Goal: Transaction & Acquisition: Purchase product/service

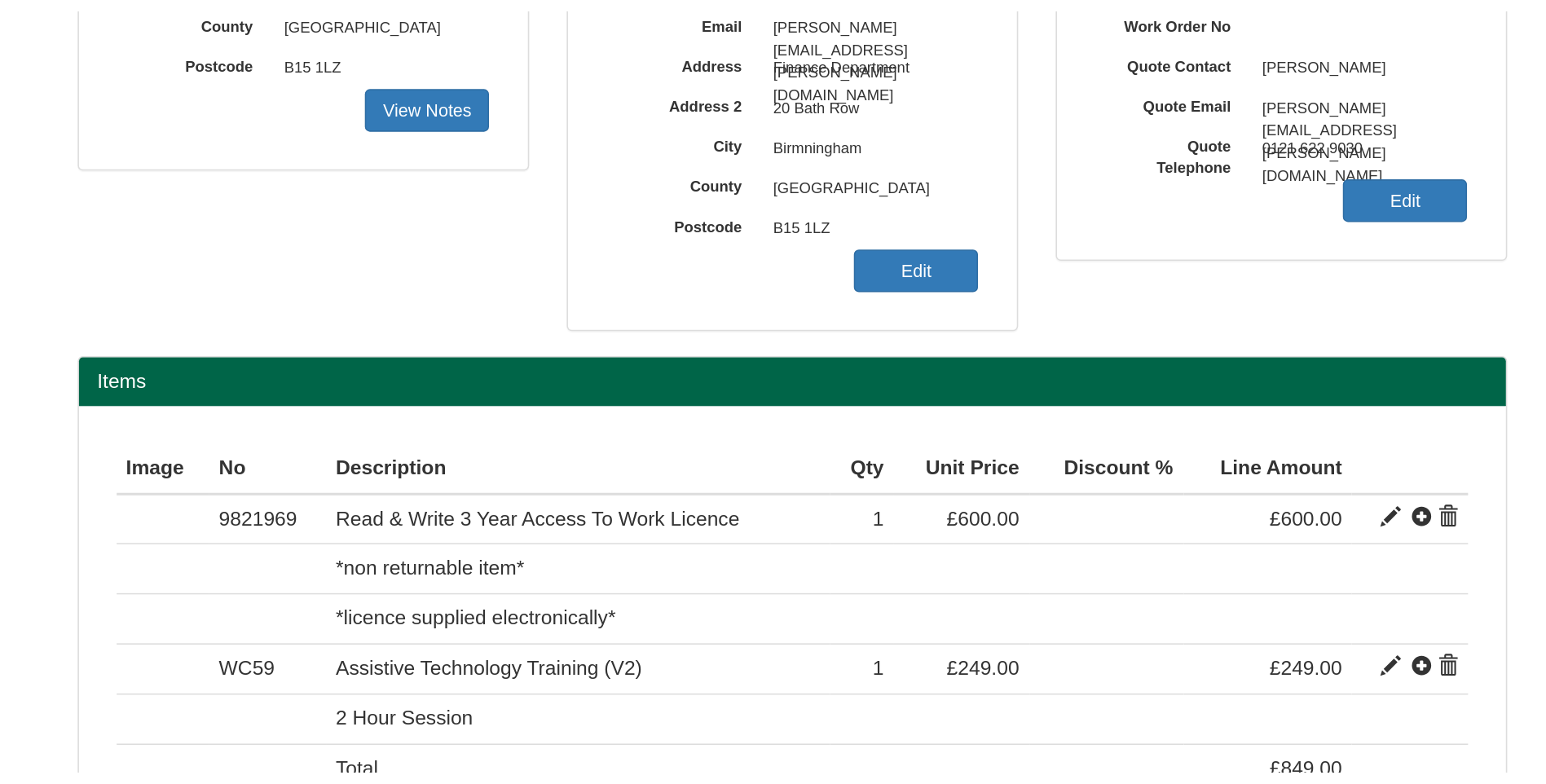
scroll to position [112, 0]
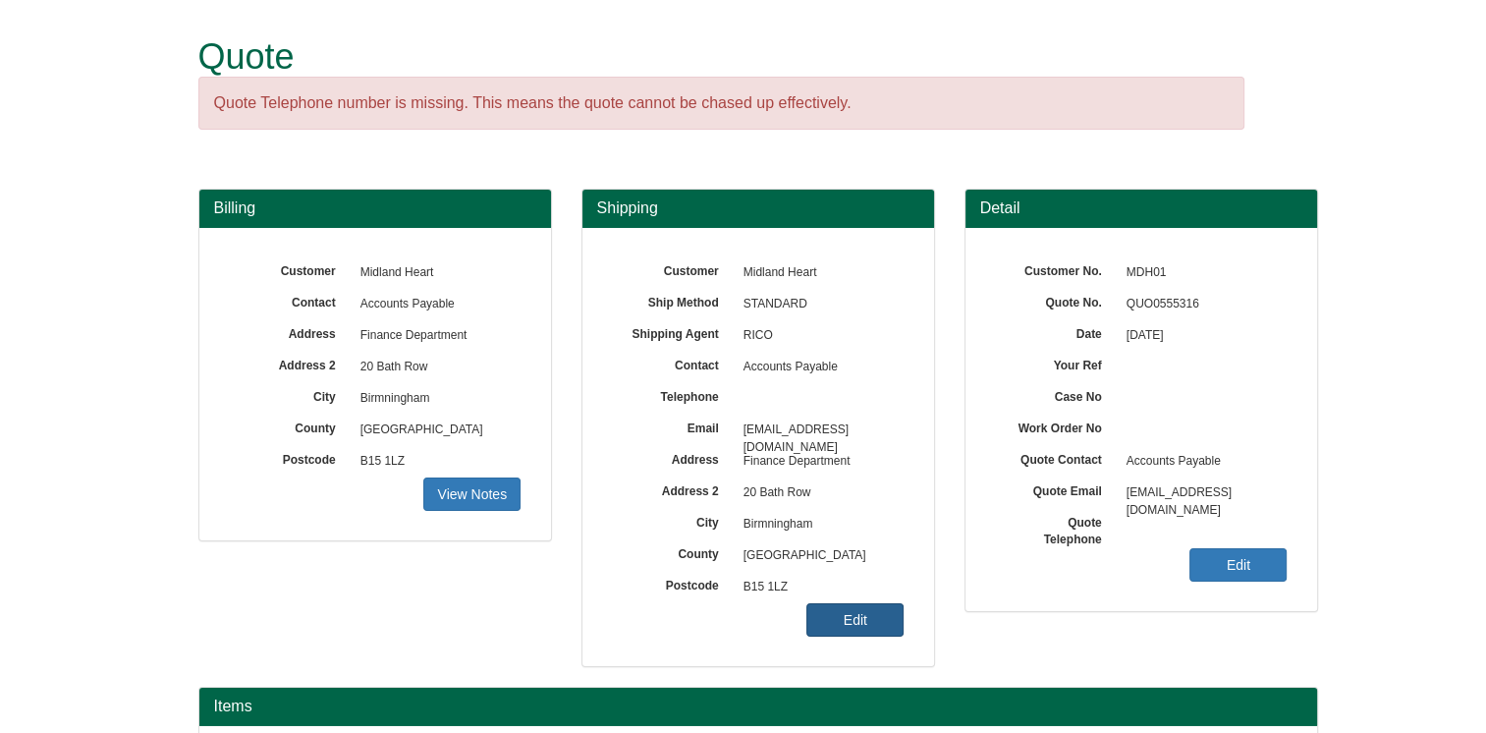
click at [856, 619] on link "Edit" at bounding box center [854, 619] width 97 height 33
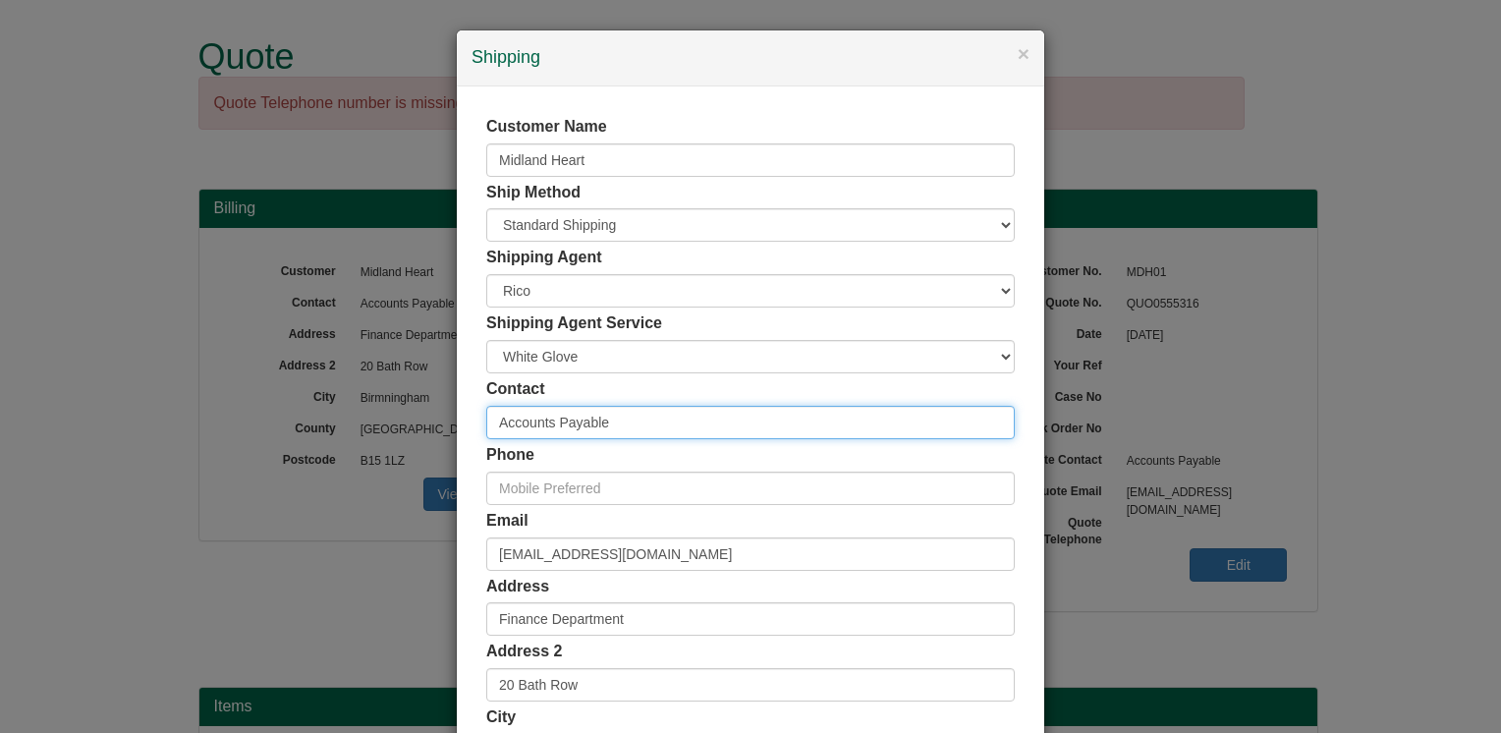
drag, startPoint x: 625, startPoint y: 412, endPoint x: 285, endPoint y: 464, distance: 343.6
click at [285, 464] on div "× Shipping Customer Name Midland Heart Ship Method Free of Charge £5 Flat Rate …" at bounding box center [750, 366] width 1501 height 733
type input "[PERSON_NAME]"
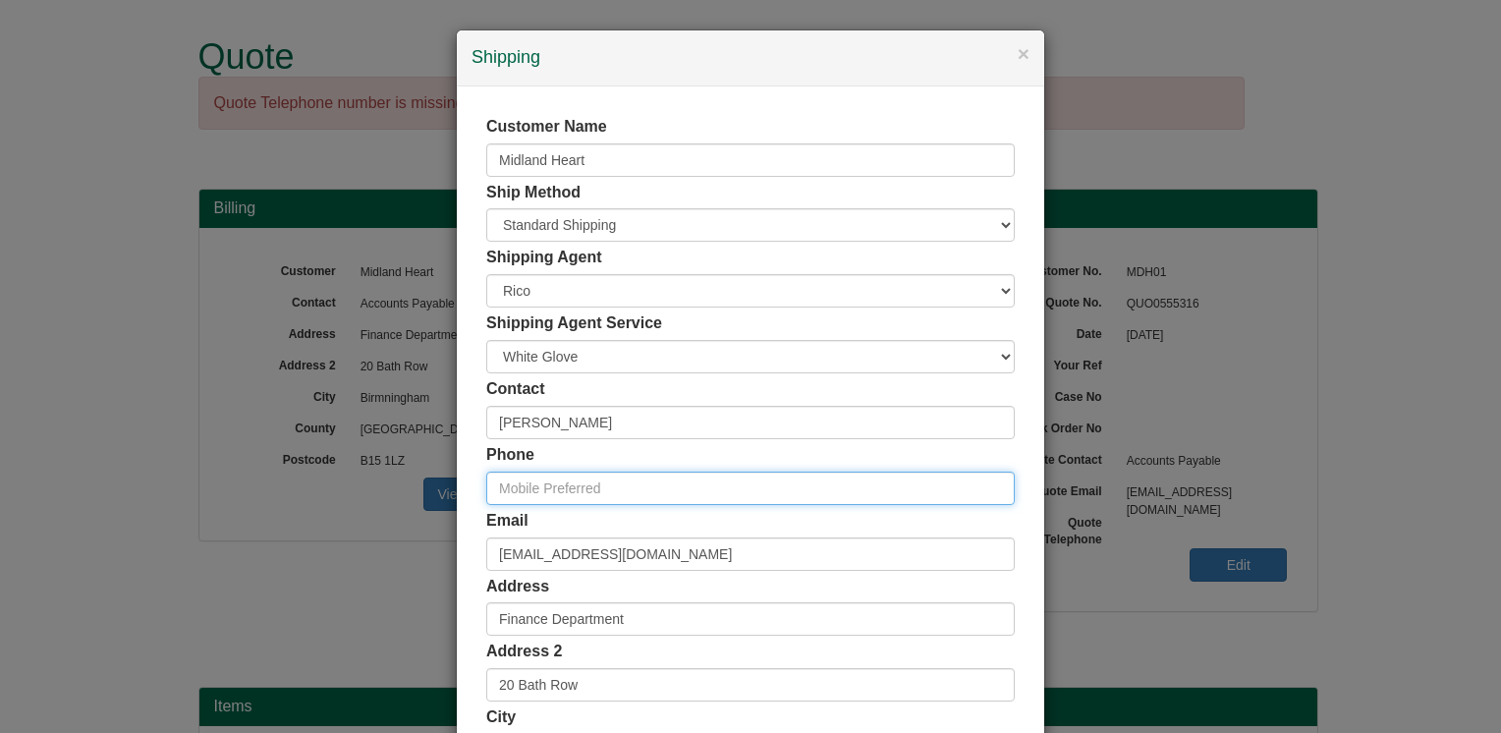
click at [607, 486] on input "text" at bounding box center [750, 487] width 528 height 33
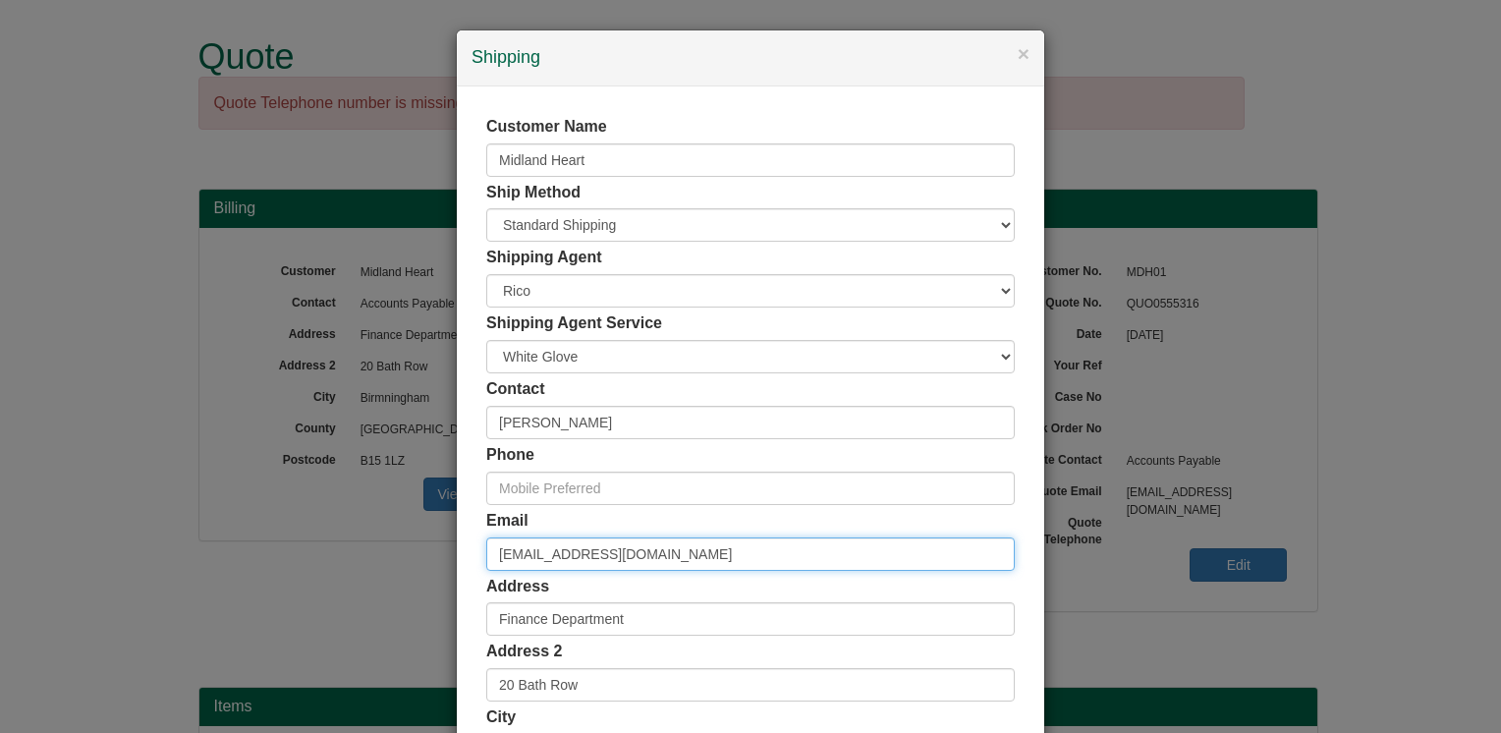
drag, startPoint x: 794, startPoint y: 566, endPoint x: 326, endPoint y: 568, distance: 467.5
click at [329, 568] on div "× Shipping Customer Name Midland Heart Ship Method Free of Charge £5 Flat Rate …" at bounding box center [750, 366] width 1501 height 733
type input "[PERSON_NAME][EMAIL_ADDRESS][PERSON_NAME][DOMAIN_NAME]"
type input "01216229030"
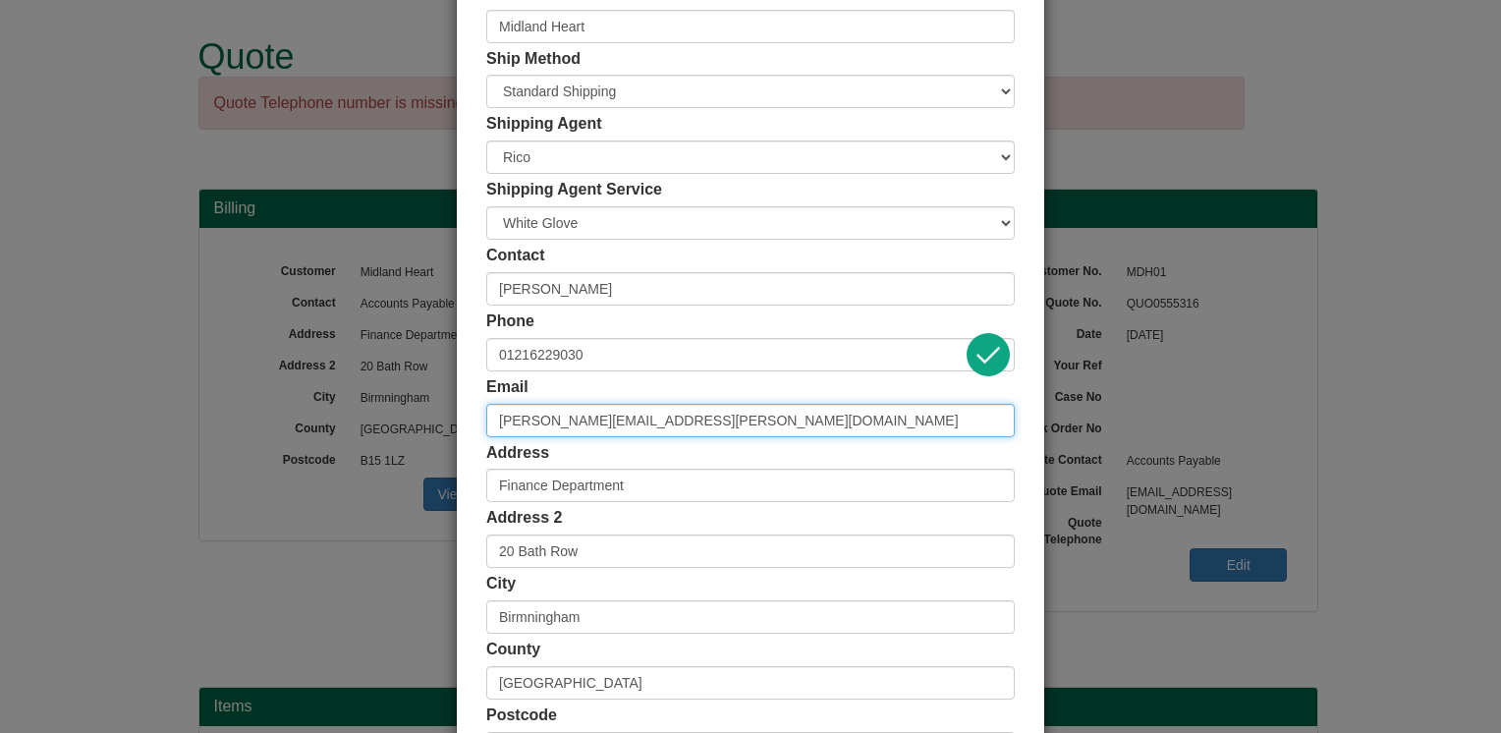
scroll to position [354, 0]
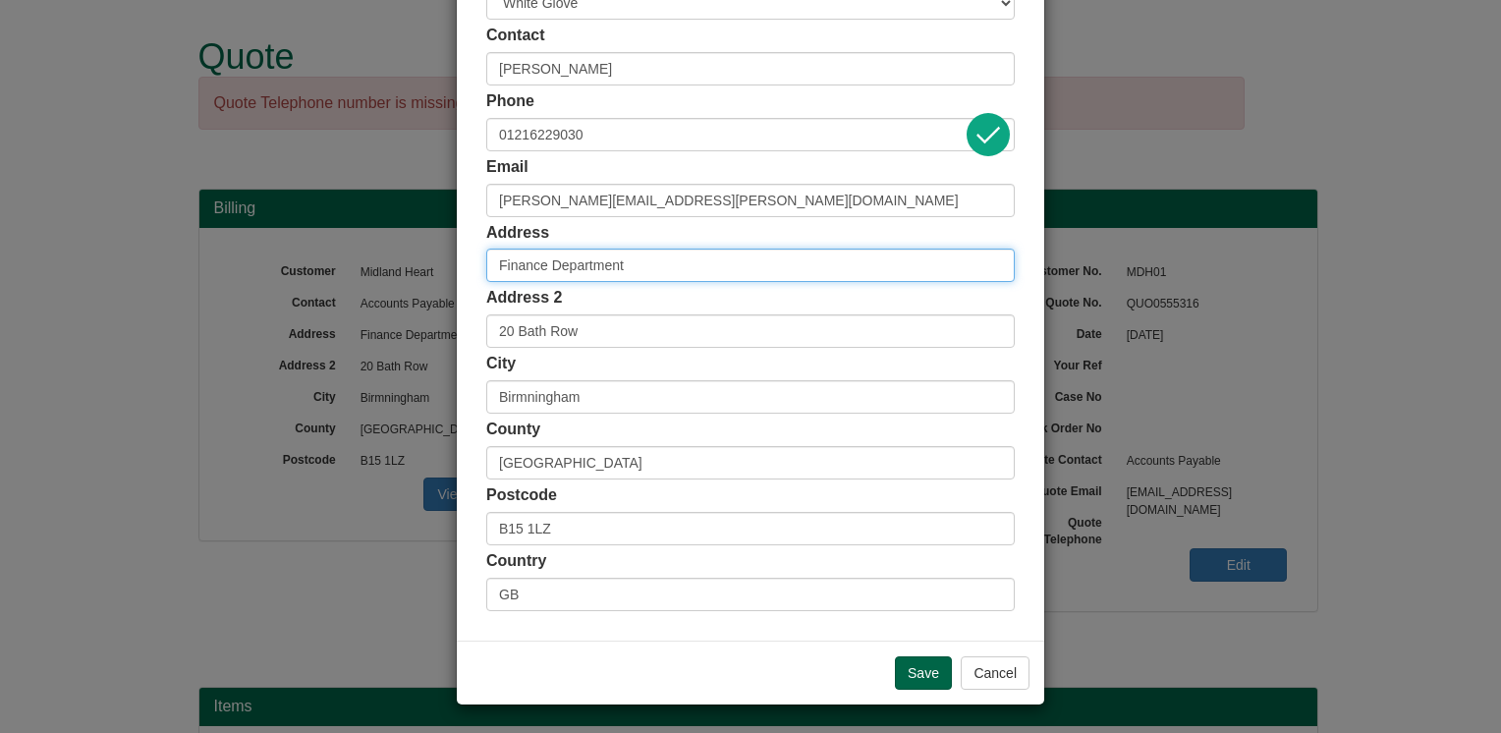
drag, startPoint x: 626, startPoint y: 262, endPoint x: 462, endPoint y: 283, distance: 165.3
click at [464, 283] on div "Customer Name Midland Heart Ship Method Free of Charge £5 Flat Rate £7.50 Flat …" at bounding box center [750, 186] width 587 height 907
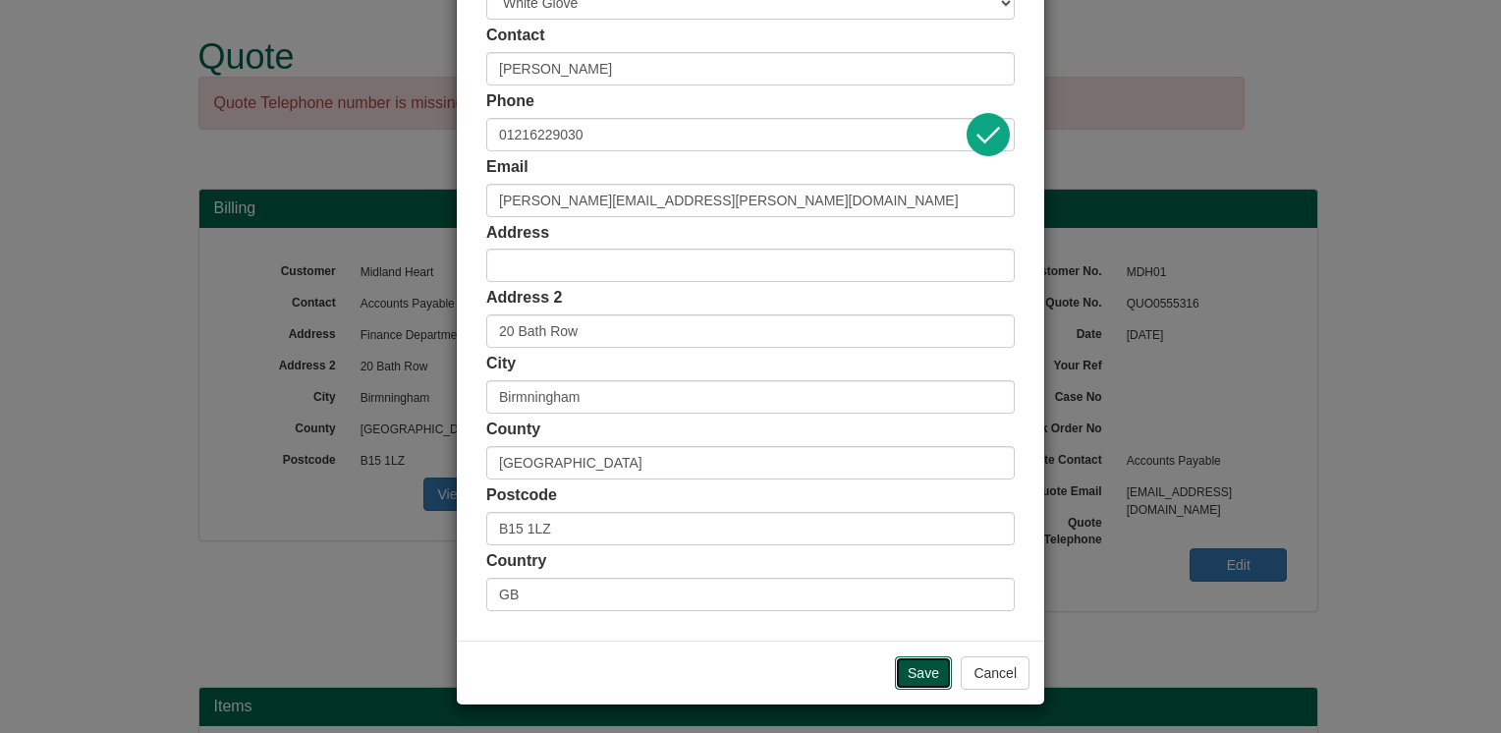
click at [907, 666] on input "Save" at bounding box center [923, 672] width 57 height 33
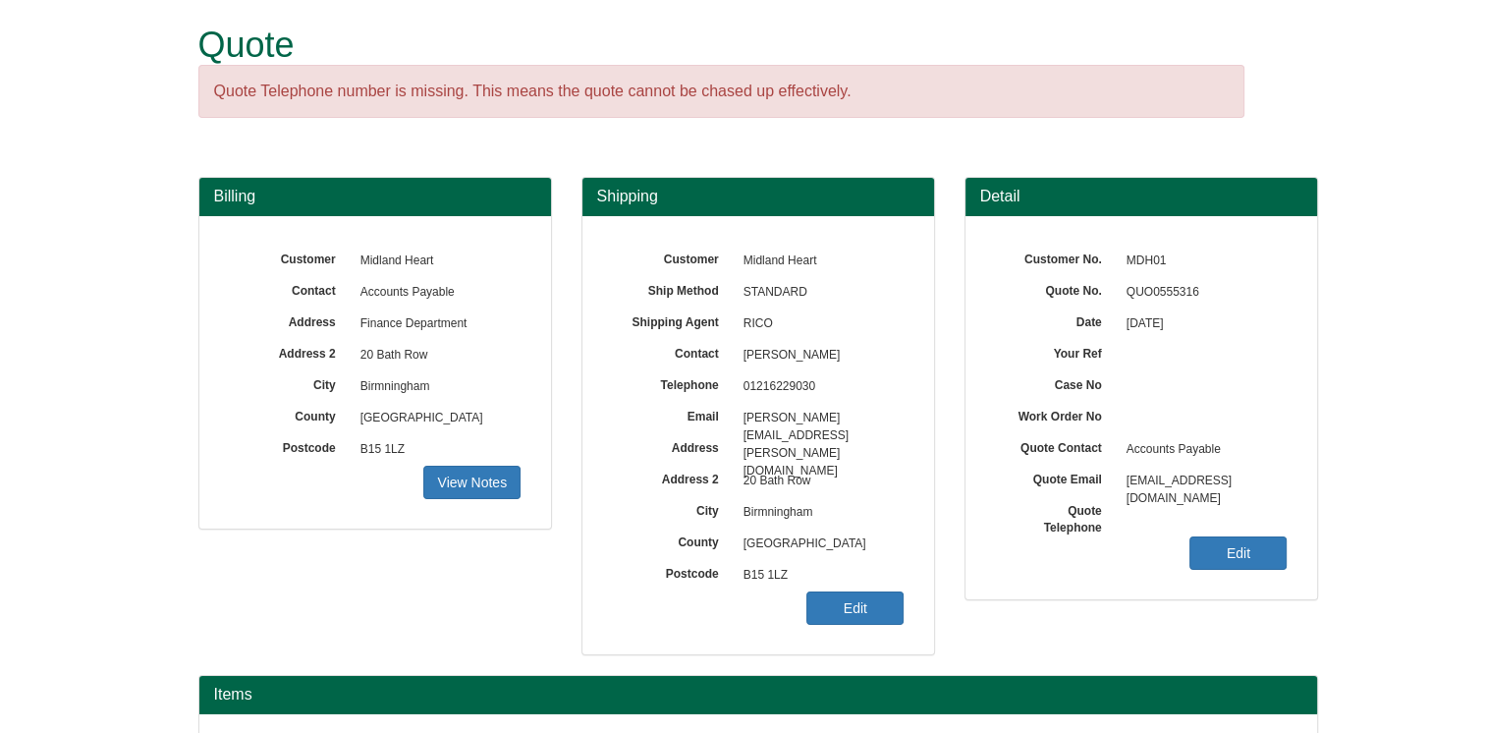
scroll to position [220, 0]
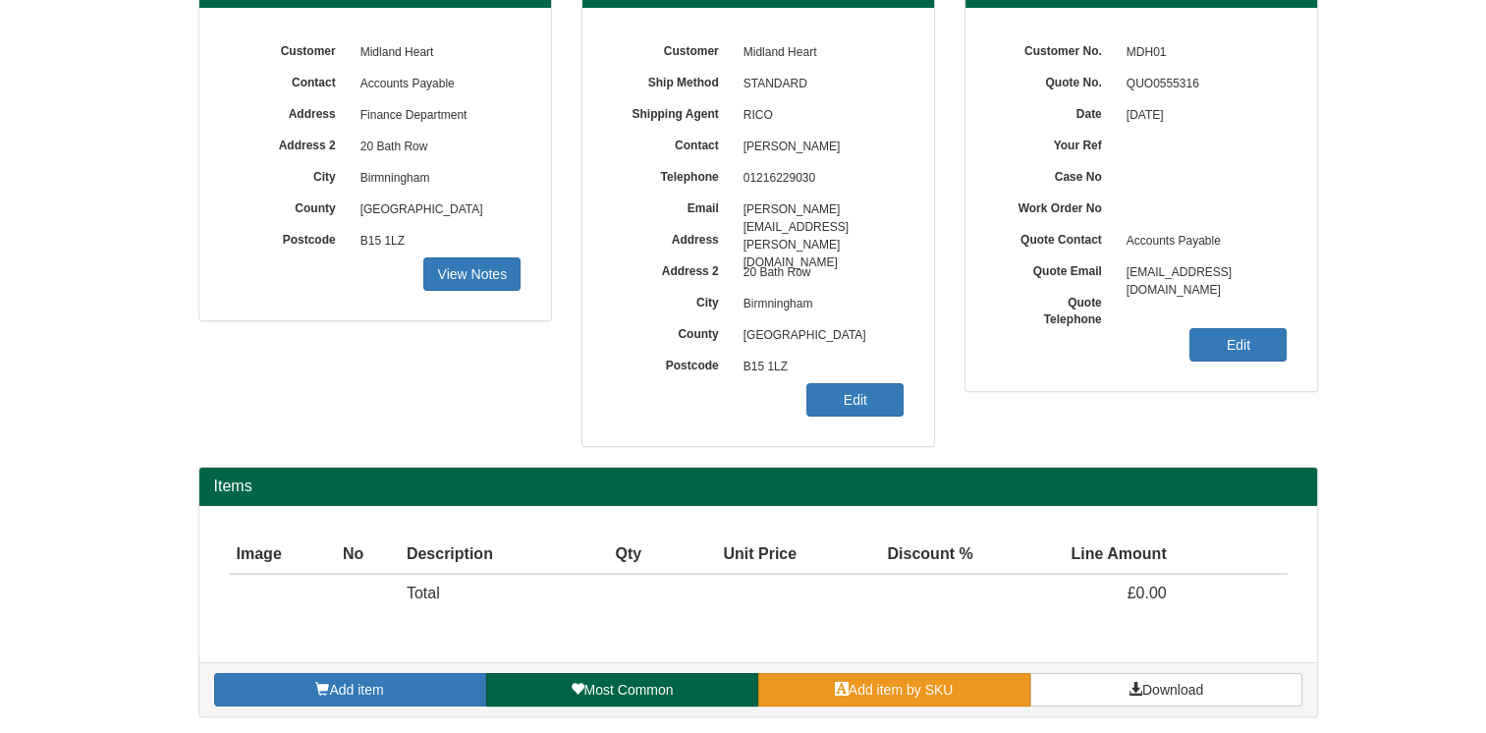
click at [935, 682] on span "Add item by SKU" at bounding box center [901, 690] width 105 height 16
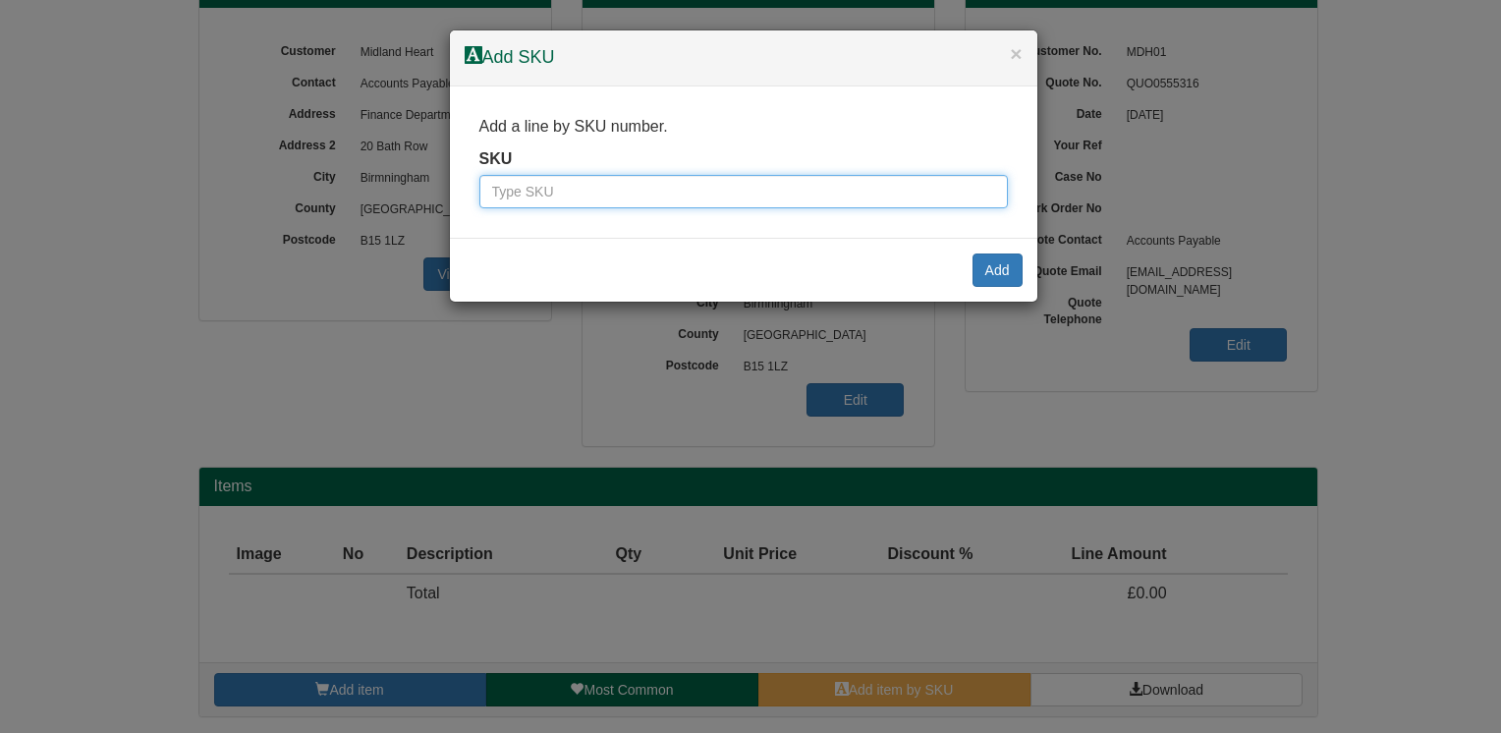
click at [614, 200] on input "text" at bounding box center [743, 191] width 528 height 33
type input "9821969"
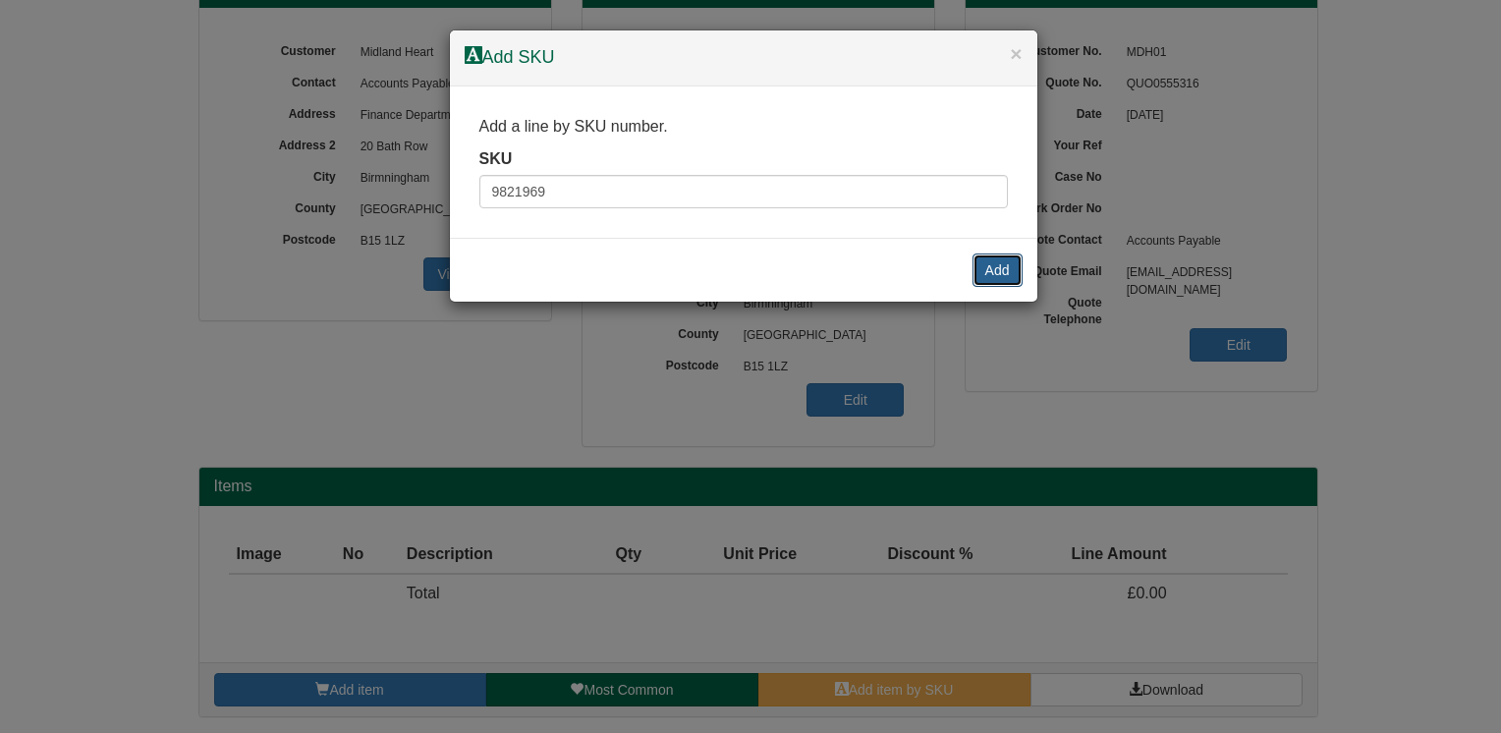
click at [1001, 272] on button "Add" at bounding box center [997, 269] width 50 height 33
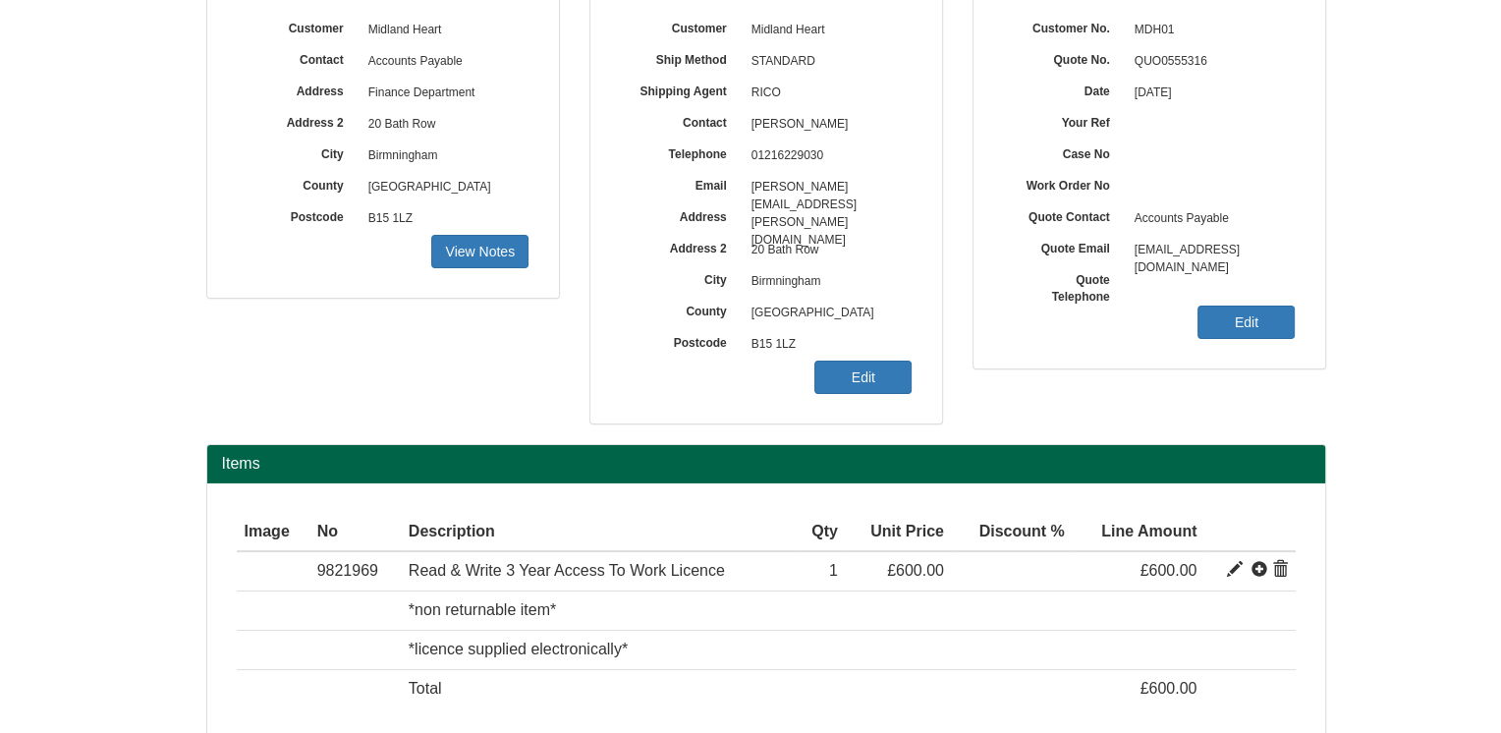
scroll to position [338, 0]
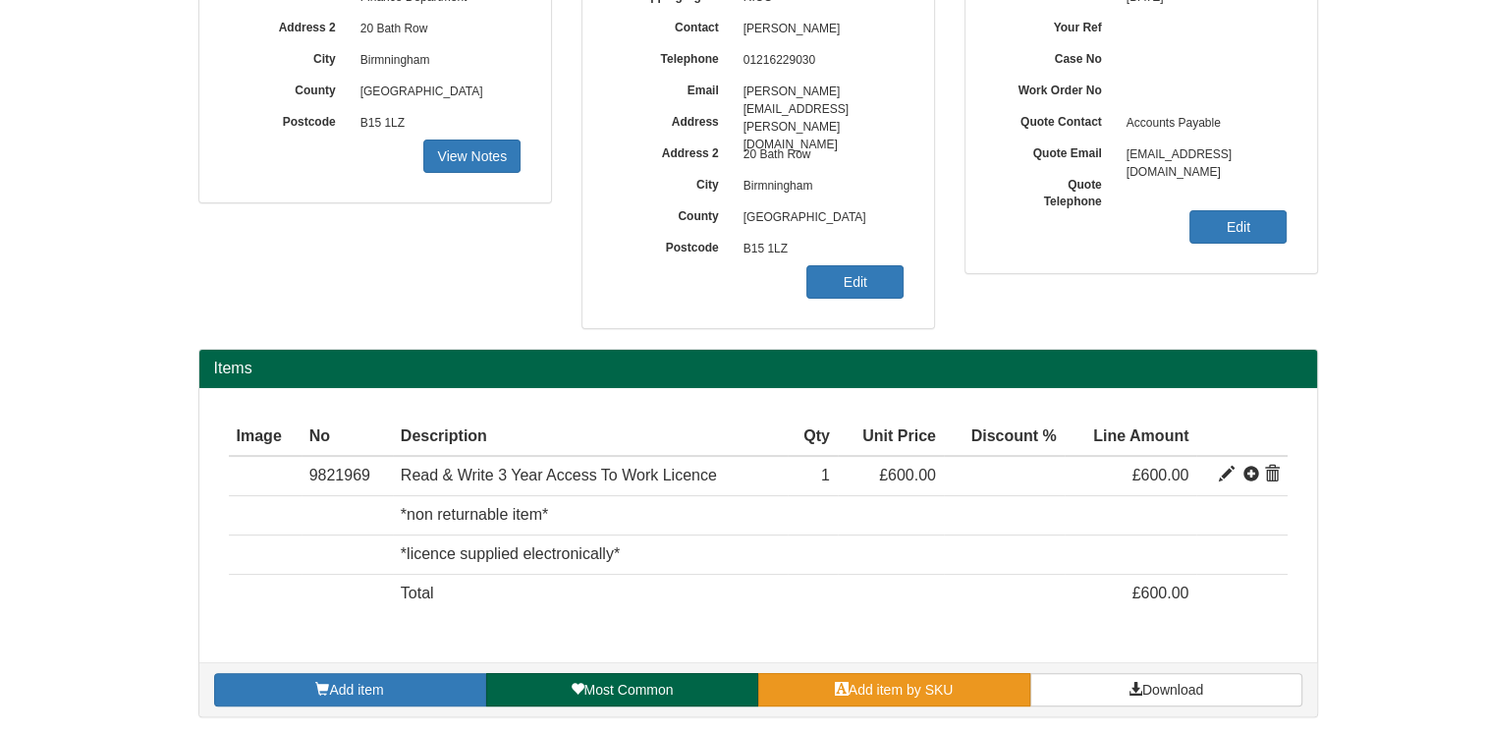
click at [894, 677] on link "Add item by SKU" at bounding box center [894, 689] width 272 height 33
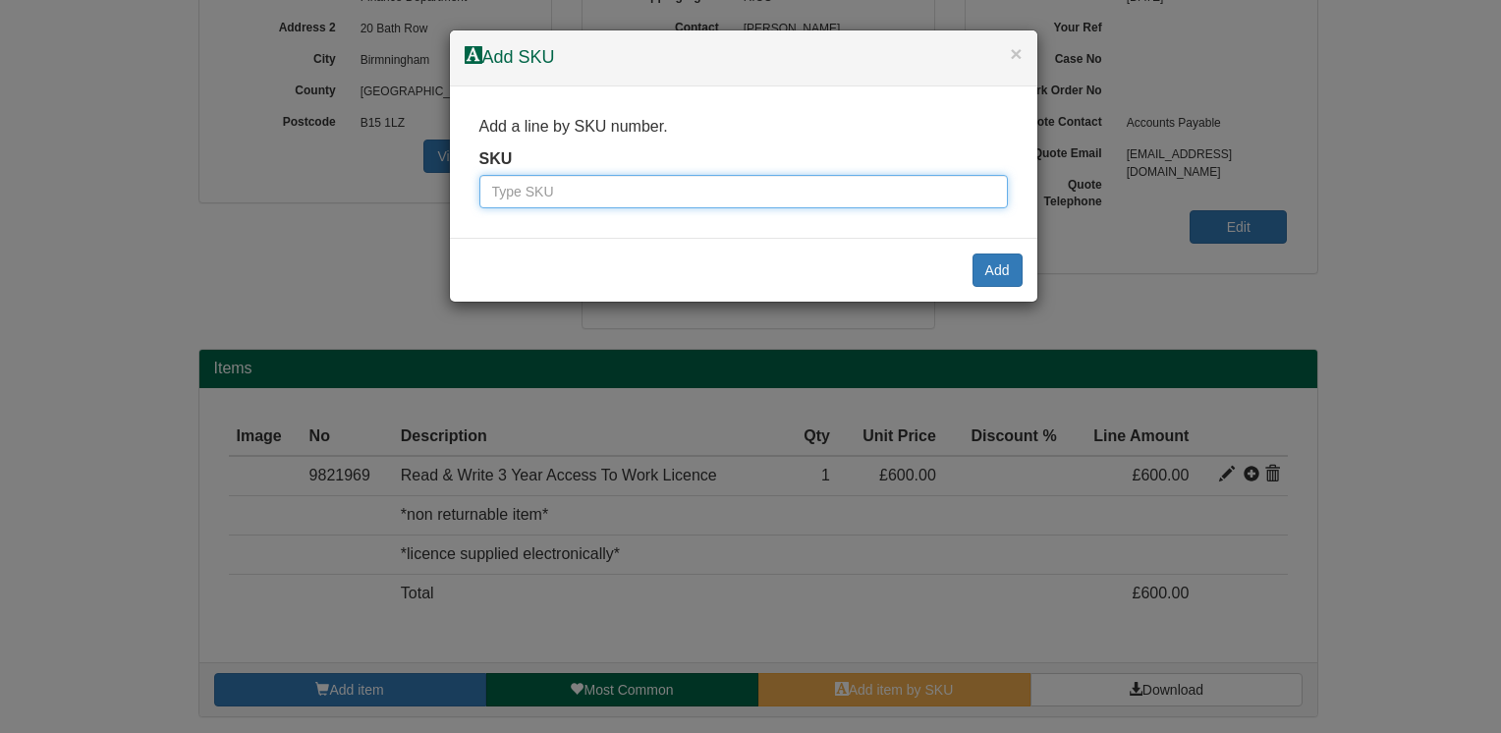
click at [708, 197] on input "text" at bounding box center [743, 191] width 528 height 33
type input "WC59"
click input "Save" at bounding box center [0, 0] width 0 height 0
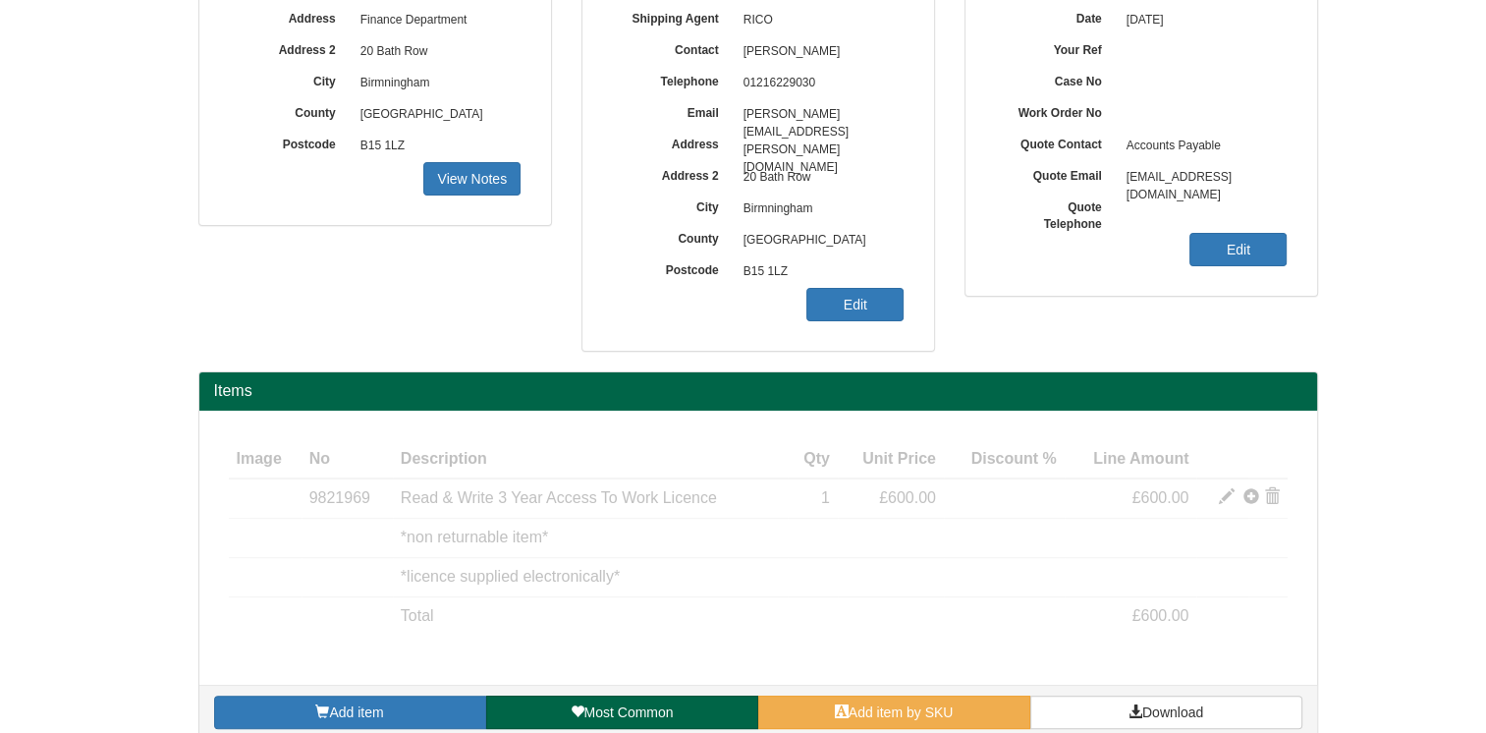
scroll to position [338, 0]
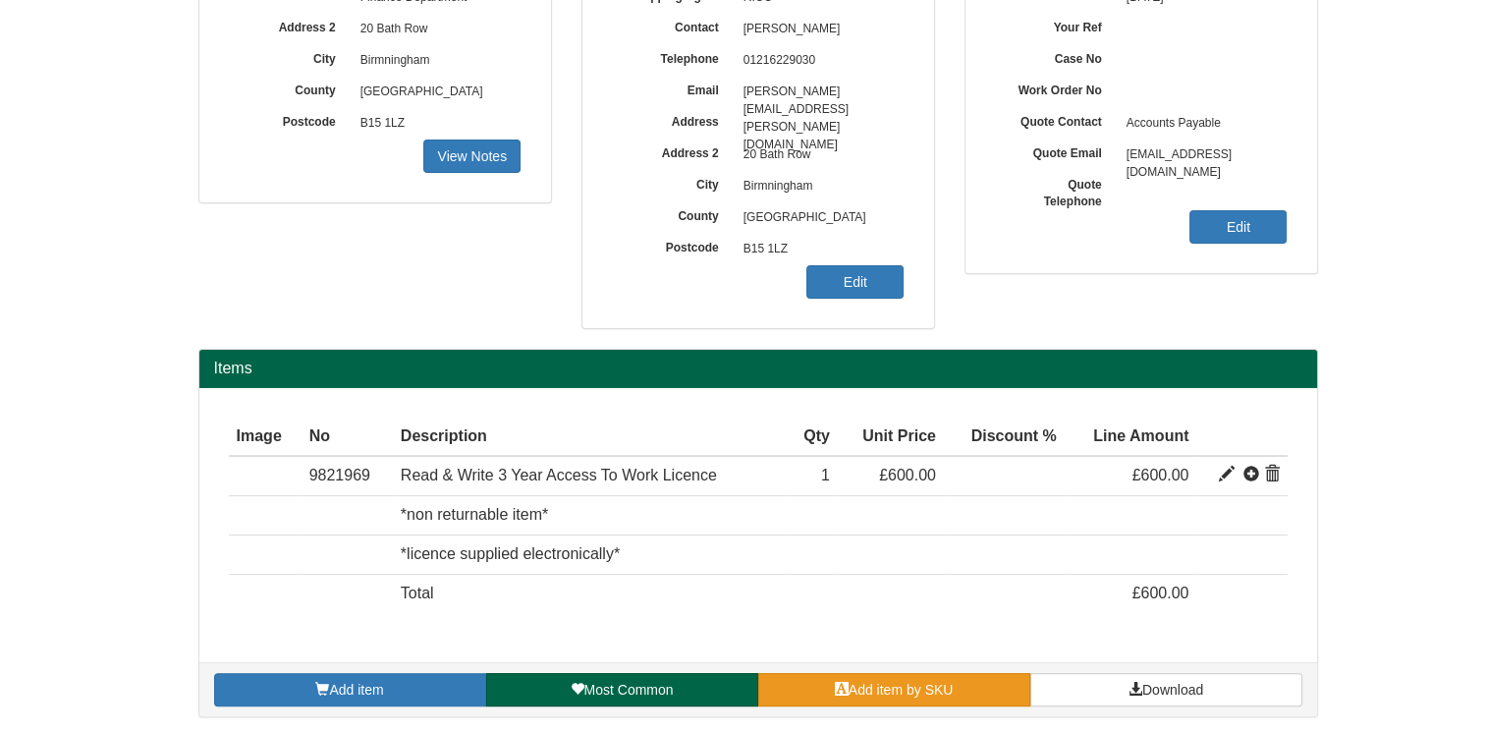
click at [901, 685] on span "Add item by SKU" at bounding box center [901, 690] width 105 height 16
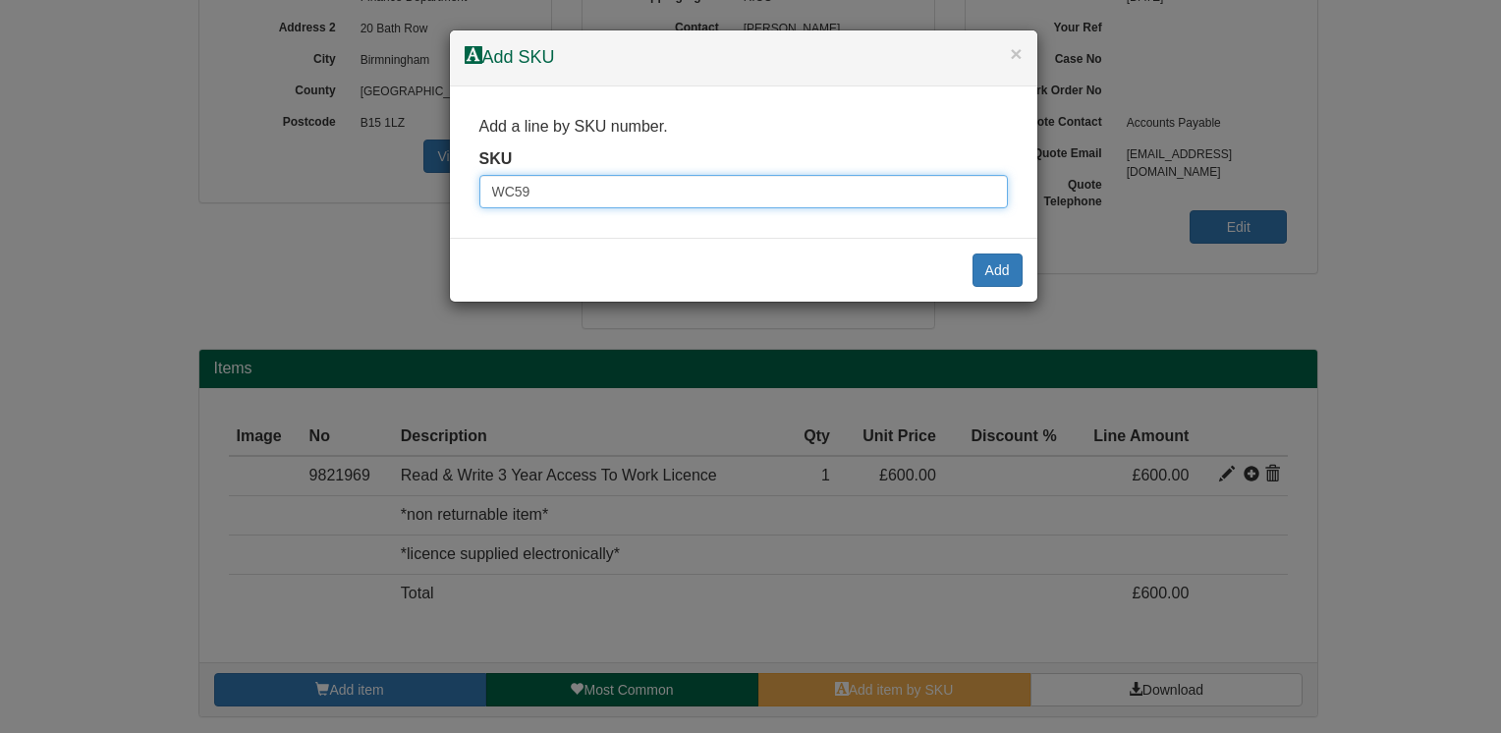
click at [570, 194] on input "WC59" at bounding box center [743, 191] width 528 height 33
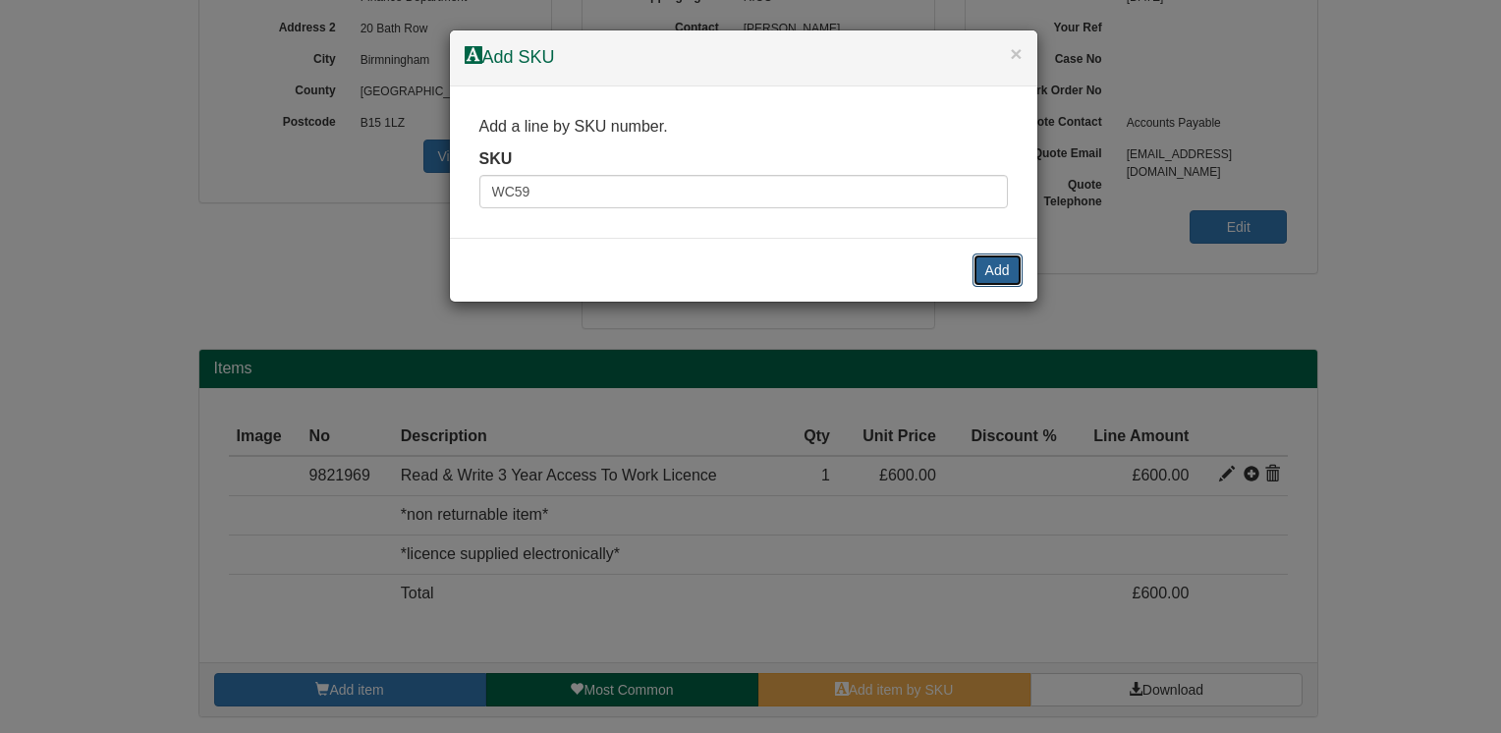
click at [987, 264] on button "Add" at bounding box center [997, 269] width 50 height 33
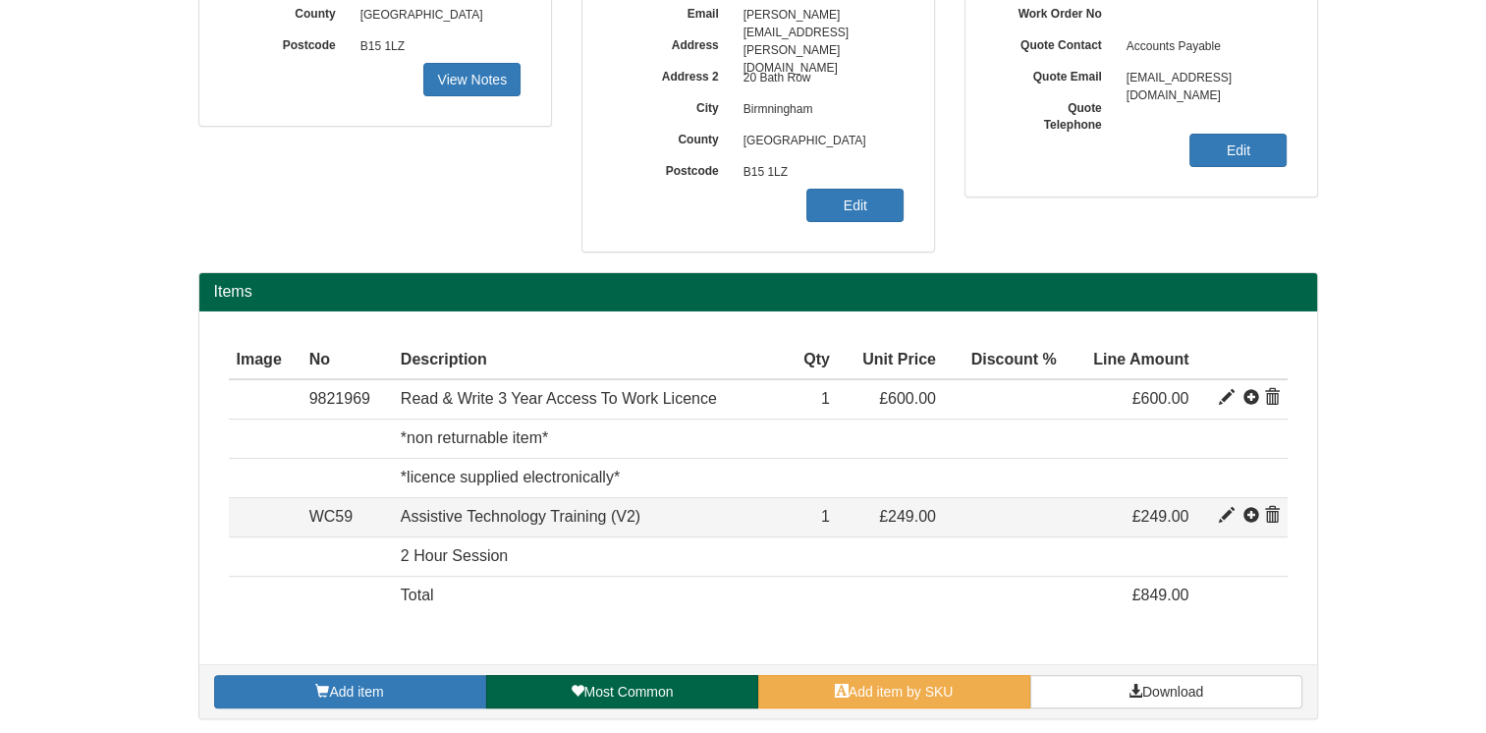
scroll to position [415, 0]
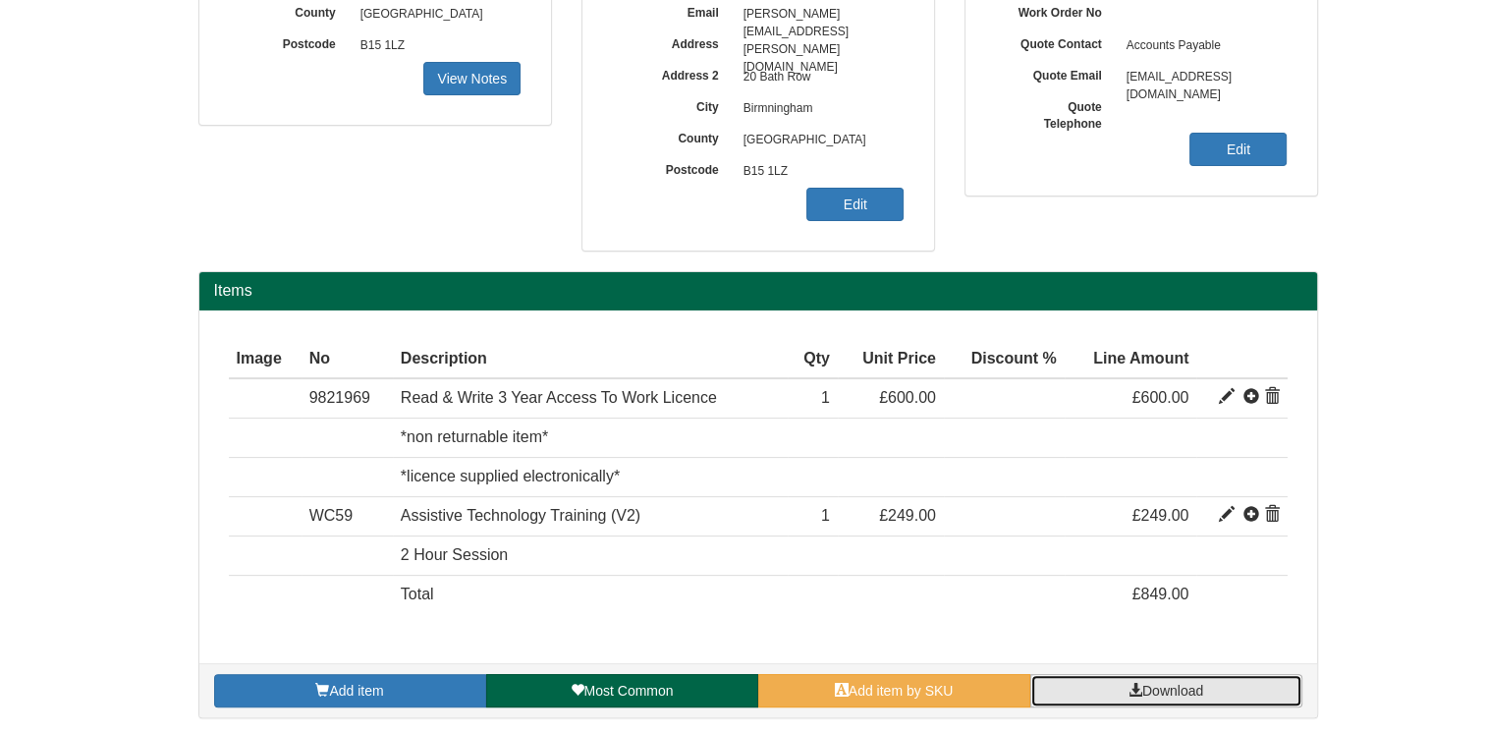
click at [1167, 684] on span "Download" at bounding box center [1172, 691] width 61 height 16
